Goal: Task Accomplishment & Management: Use online tool/utility

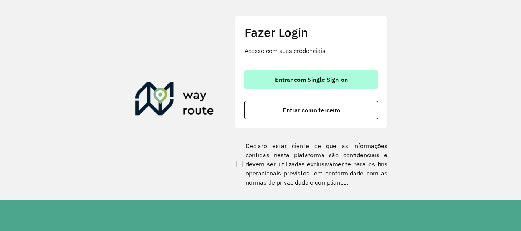
click at [268, 80] on button "Entrar com Single Sign-on" at bounding box center [310, 79] width 133 height 18
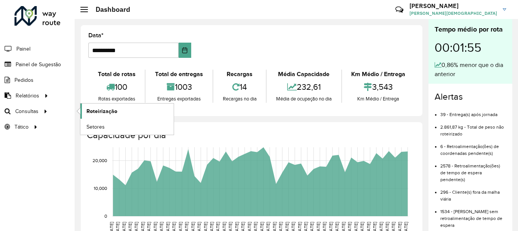
click at [90, 112] on span "Roteirização" at bounding box center [101, 111] width 31 height 8
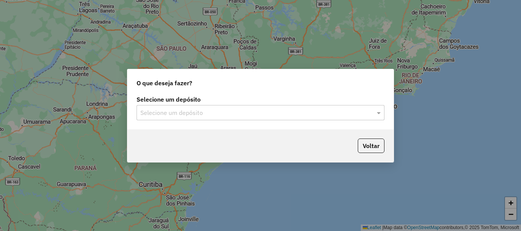
click at [317, 119] on div "Selecione um depósito" at bounding box center [260, 112] width 248 height 15
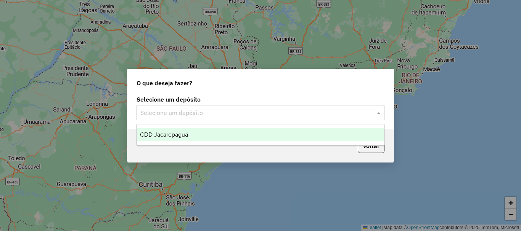
click at [206, 131] on div "CDD Jacarepaguá" at bounding box center [260, 134] width 247 height 13
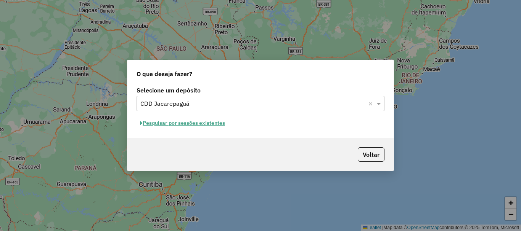
click at [214, 123] on button "Pesquisar por sessões existentes" at bounding box center [182, 123] width 92 height 12
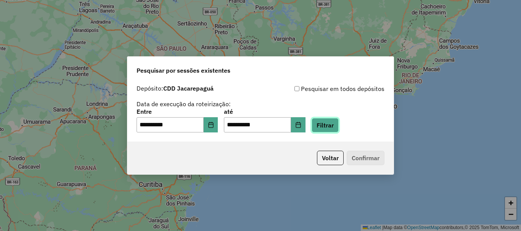
click at [338, 127] on button "Filtrar" at bounding box center [324, 125] width 27 height 14
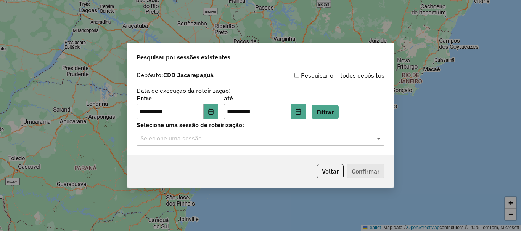
click at [377, 141] on span at bounding box center [380, 138] width 10 height 9
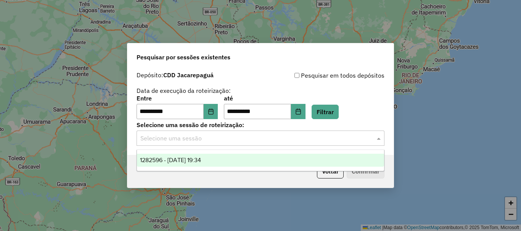
click at [193, 159] on span "1282596 - 25/09/2025 19:34" at bounding box center [170, 160] width 61 height 6
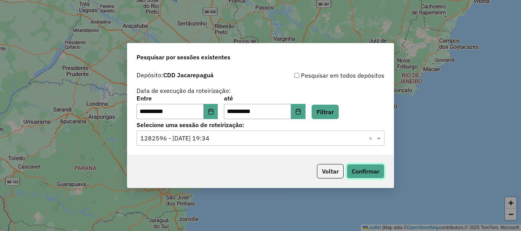
click at [364, 167] on button "Confirmar" at bounding box center [365, 171] width 38 height 14
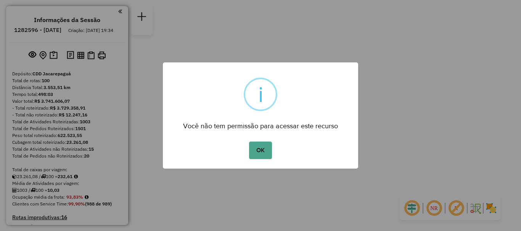
click at [249, 142] on button "OK" at bounding box center [260, 151] width 22 height 18
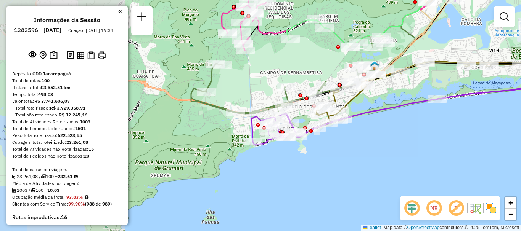
drag, startPoint x: 190, startPoint y: 99, endPoint x: 329, endPoint y: 57, distance: 145.3
click at [329, 57] on div "Janela de atendimento Grade de atendimento Capacidade Transportadoras Veículos …" at bounding box center [260, 115] width 521 height 231
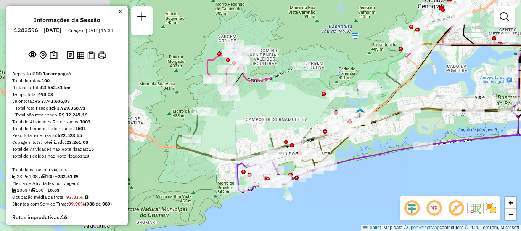
drag, startPoint x: 295, startPoint y: 86, endPoint x: 294, endPoint y: 107, distance: 21.8
click at [294, 107] on div "Janela de atendimento Grade de atendimento Capacidade Transportadoras Veículos …" at bounding box center [260, 115] width 521 height 231
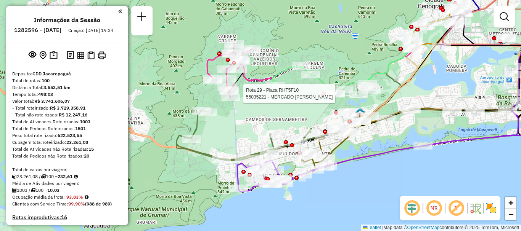
select select "**********"
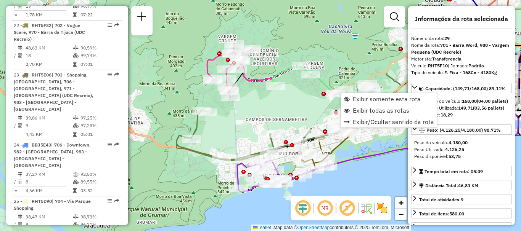
scroll to position [1569, 0]
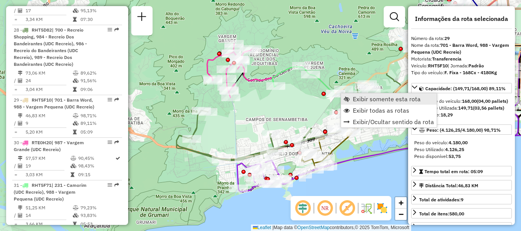
click at [351, 99] on link "Exibir somente esta rota" at bounding box center [389, 98] width 96 height 11
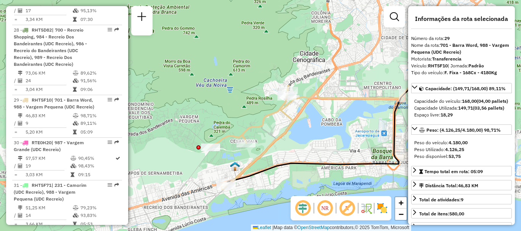
drag, startPoint x: 227, startPoint y: 130, endPoint x: 302, endPoint y: 135, distance: 75.2
click at [302, 135] on div "Janela de atendimento Grade de atendimento Capacidade Transportadoras Veículos …" at bounding box center [260, 115] width 521 height 231
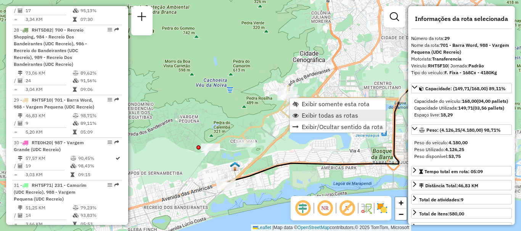
click at [306, 115] on span "Exibir todas as rotas" at bounding box center [329, 115] width 56 height 6
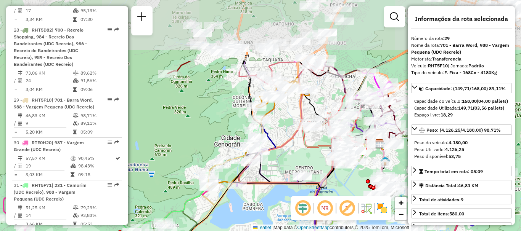
drag, startPoint x: 364, startPoint y: 70, endPoint x: 286, endPoint y: 152, distance: 113.5
click at [286, 152] on div "Janela de atendimento Grade de atendimento Capacidade Transportadoras Veículos …" at bounding box center [260, 115] width 521 height 231
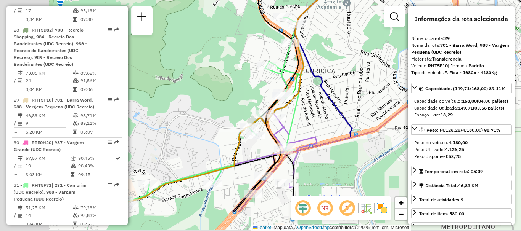
drag, startPoint x: 271, startPoint y: 144, endPoint x: 332, endPoint y: 101, distance: 74.1
click at [332, 101] on icon at bounding box center [436, 72] width 395 height 277
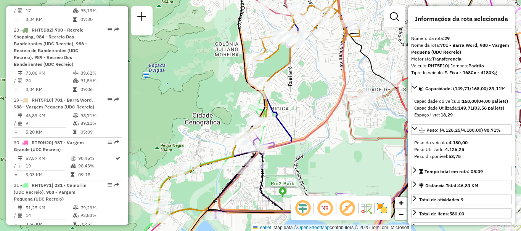
drag, startPoint x: 353, startPoint y: 147, endPoint x: 316, endPoint y: 162, distance: 40.5
click at [316, 162] on div "Janela de atendimento Grade de atendimento Capacidade Transportadoras Veículos …" at bounding box center [260, 115] width 521 height 231
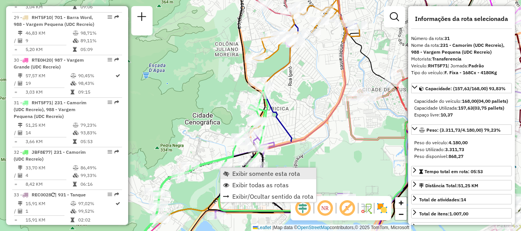
scroll to position [1661, 0]
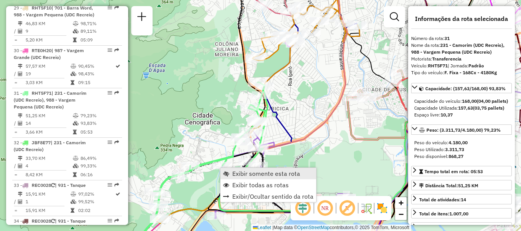
click at [234, 175] on span "Exibir somente esta rota" at bounding box center [266, 174] width 68 height 6
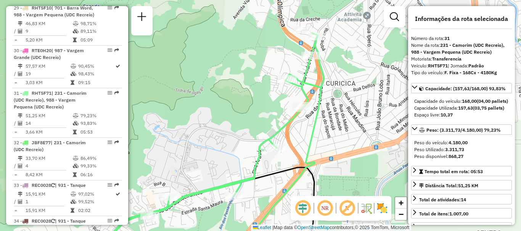
drag, startPoint x: 348, startPoint y: 82, endPoint x: 325, endPoint y: 119, distance: 44.3
click at [325, 119] on div "Janela de atendimento Grade de atendimento Capacidade Transportadoras Veículos …" at bounding box center [260, 115] width 521 height 231
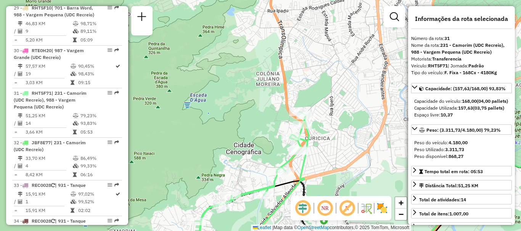
drag, startPoint x: 360, startPoint y: 67, endPoint x: 333, endPoint y: 109, distance: 50.9
click at [333, 109] on div "Janela de atendimento Grade de atendimento Capacidade Transportadoras Veículos …" at bounding box center [260, 115] width 521 height 231
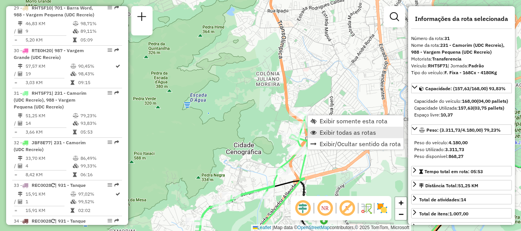
click at [329, 128] on link "Exibir todas as rotas" at bounding box center [356, 132] width 96 height 11
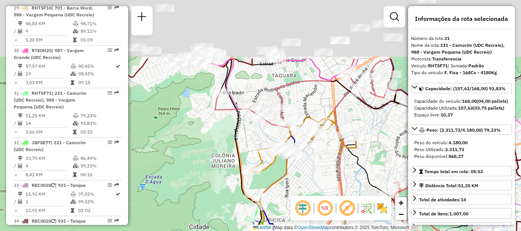
drag, startPoint x: 344, startPoint y: 93, endPoint x: 298, endPoint y: 175, distance: 93.5
click at [288, 198] on div "Janela de atendimento Grade de atendimento Capacidade Transportadoras Veículos …" at bounding box center [260, 115] width 521 height 231
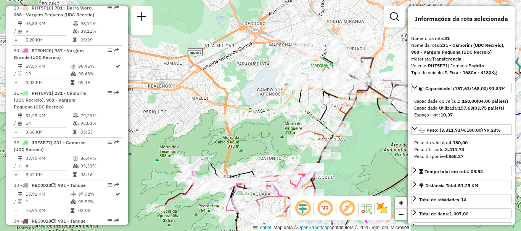
drag, startPoint x: 362, startPoint y: 37, endPoint x: 316, endPoint y: 129, distance: 102.4
click at [316, 129] on icon at bounding box center [339, 181] width 57 height 193
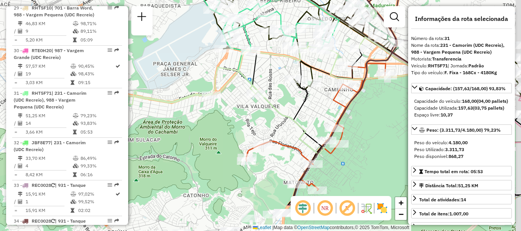
drag, startPoint x: 300, startPoint y: 163, endPoint x: 292, endPoint y: 100, distance: 64.1
click at [288, 115] on icon at bounding box center [287, 145] width 74 height 120
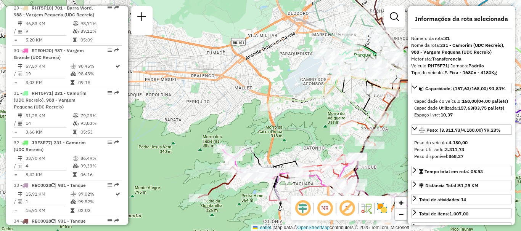
drag, startPoint x: 171, startPoint y: 181, endPoint x: 299, endPoint y: 150, distance: 131.5
click at [299, 150] on div "Janela de atendimento Grade de atendimento Capacidade Transportadoras Veículos …" at bounding box center [260, 115] width 521 height 231
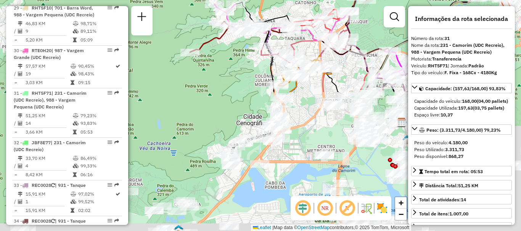
drag, startPoint x: 270, startPoint y: 175, endPoint x: 316, endPoint y: -34, distance: 213.2
click at [316, 0] on html "Aguarde... Pop-up bloqueado! Seu navegador bloqueou automáticamente a abertura …" at bounding box center [260, 115] width 521 height 231
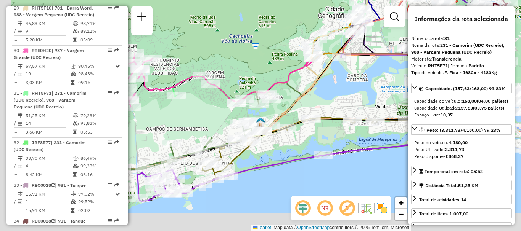
drag, startPoint x: 239, startPoint y: 112, endPoint x: 263, endPoint y: 60, distance: 57.1
click at [263, 60] on div "Rota 69 - Placa JBR2B15 55049223 - [PERSON_NAME] de atendimento Grade de atendi…" at bounding box center [260, 115] width 521 height 231
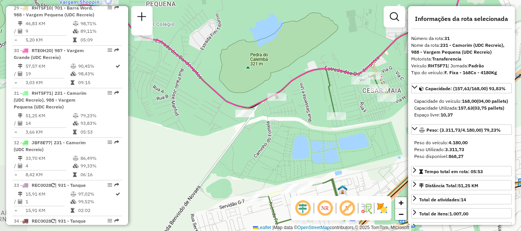
drag, startPoint x: 177, startPoint y: 137, endPoint x: 277, endPoint y: 127, distance: 100.4
click at [277, 127] on div "Rota 69 - Placa JBR2B15 55049223 - [PERSON_NAME] de atendimento Grade de atendi…" at bounding box center [260, 115] width 521 height 231
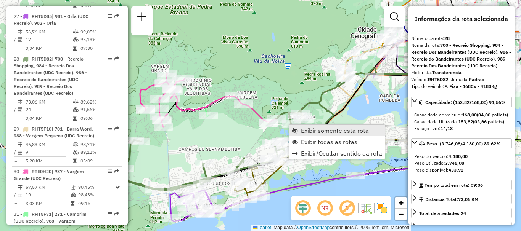
scroll to position [1499, 0]
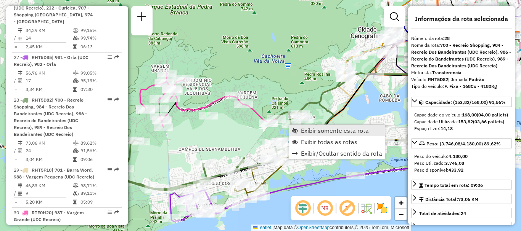
click at [303, 129] on span "Exibir somente esta rota" at bounding box center [335, 131] width 68 height 6
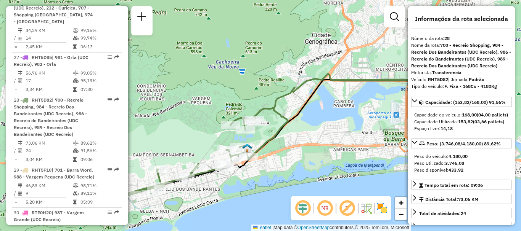
drag, startPoint x: 267, startPoint y: 144, endPoint x: 275, endPoint y: 143, distance: 8.1
click at [275, 143] on icon at bounding box center [301, 116] width 340 height 158
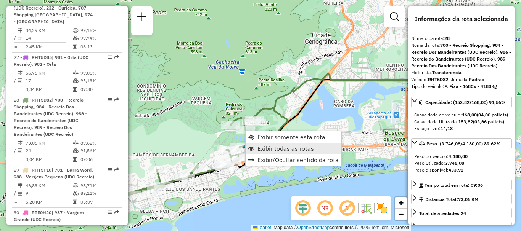
click at [269, 147] on span "Exibir todas as rotas" at bounding box center [285, 149] width 56 height 6
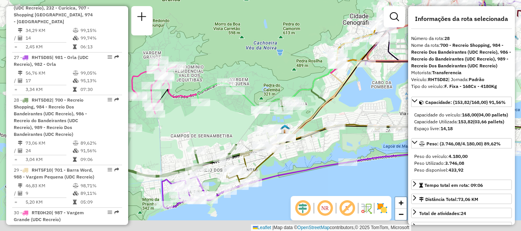
drag, startPoint x: 273, startPoint y: 134, endPoint x: 311, endPoint y: 115, distance: 42.3
click at [311, 115] on icon at bounding box center [301, 100] width 83 height 104
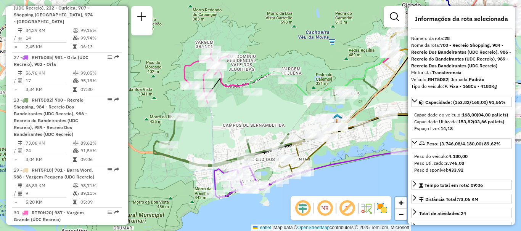
drag, startPoint x: 210, startPoint y: 121, endPoint x: 236, endPoint y: 125, distance: 25.8
click at [236, 125] on div "Janela de atendimento Grade de atendimento Capacidade Transportadoras Veículos …" at bounding box center [260, 115] width 521 height 231
